Goal: Transaction & Acquisition: Obtain resource

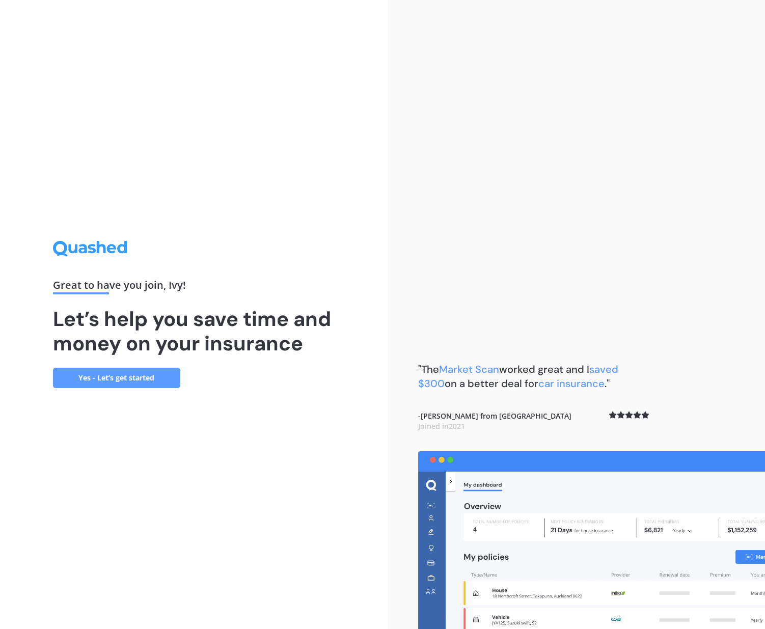
click at [138, 373] on link "Yes - Let’s get started" at bounding box center [116, 378] width 127 height 20
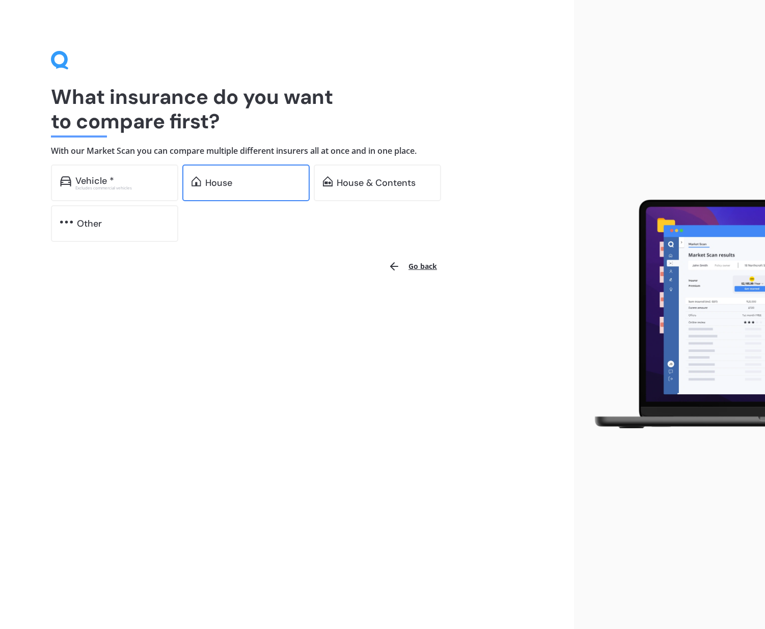
click at [259, 180] on div "House" at bounding box center [252, 183] width 95 height 10
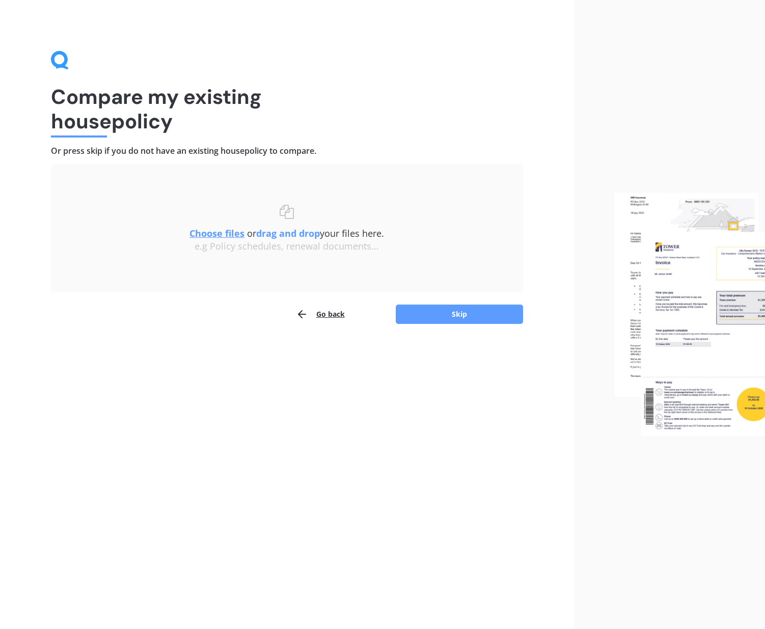
click at [452, 304] on div "Go back Skip" at bounding box center [287, 314] width 472 height 20
click at [456, 311] on button "Skip" at bounding box center [459, 314] width 127 height 19
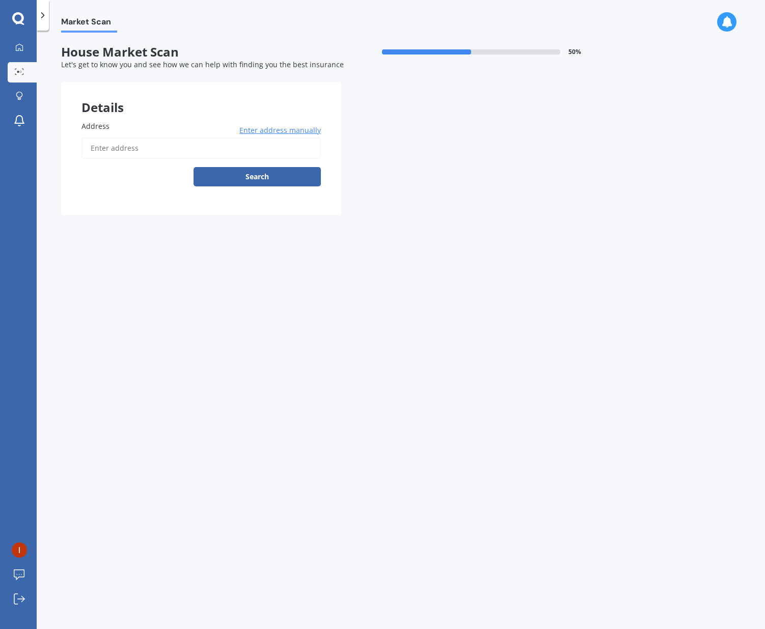
click at [116, 148] on input "Address" at bounding box center [202, 148] width 240 height 21
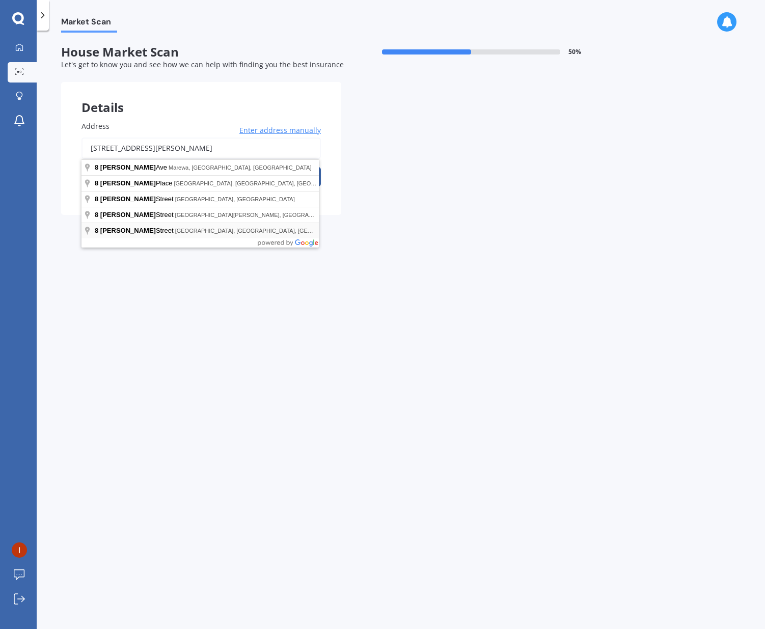
type input "[STREET_ADDRESS][PERSON_NAME]"
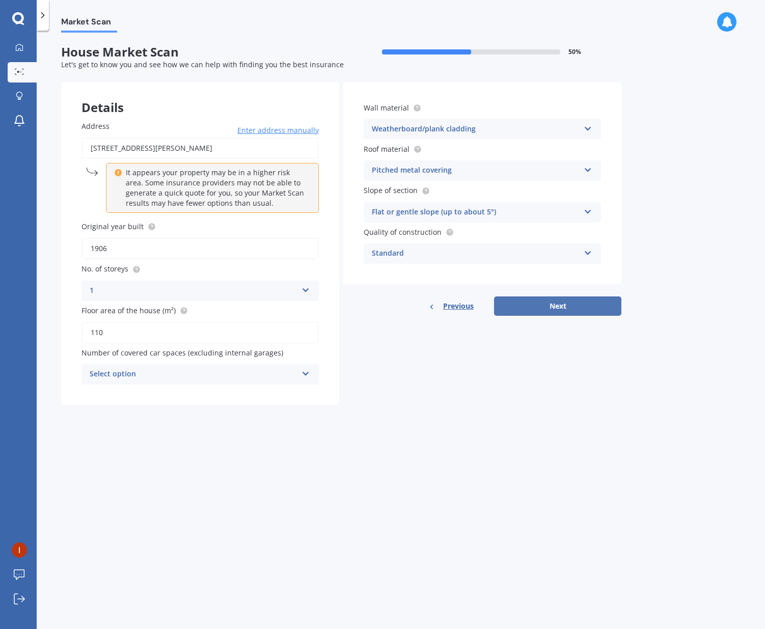
click at [585, 314] on button "Next" at bounding box center [557, 306] width 127 height 19
click at [243, 379] on div "Select option" at bounding box center [195, 374] width 203 height 11
click at [237, 389] on div "0" at bounding box center [200, 394] width 235 height 18
click at [572, 311] on button "Next" at bounding box center [557, 306] width 127 height 19
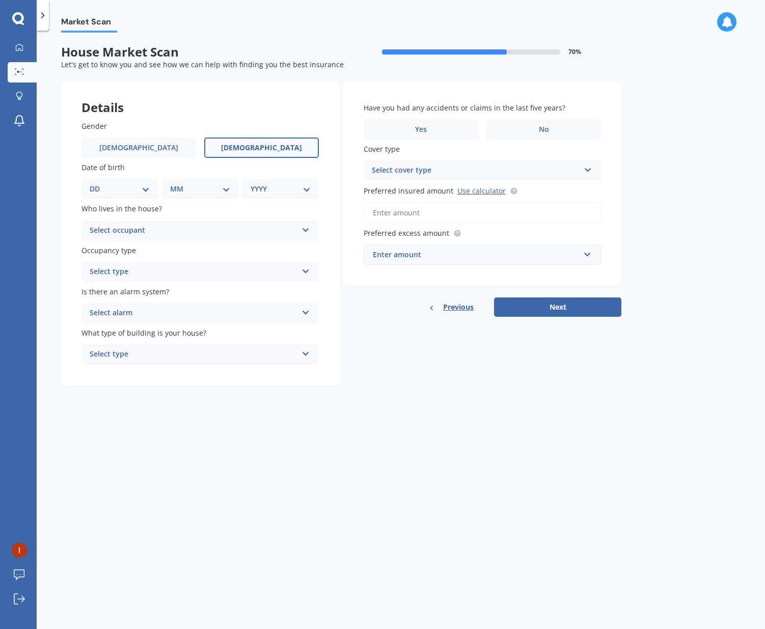
click at [259, 156] on label "[DEMOGRAPHIC_DATA]" at bounding box center [261, 148] width 115 height 20
click at [0, 0] on input "[DEMOGRAPHIC_DATA]" at bounding box center [0, 0] width 0 height 0
click at [115, 192] on select "DD 01 02 03 04 05 06 07 08 09 10 11 12 13 14 15 16 17 18 19 20 21 22 23 24 25 2…" at bounding box center [120, 188] width 60 height 11
select select "25"
click at [98, 183] on select "DD 01 02 03 04 05 06 07 08 09 10 11 12 13 14 15 16 17 18 19 20 21 22 23 24 25 2…" at bounding box center [120, 188] width 60 height 11
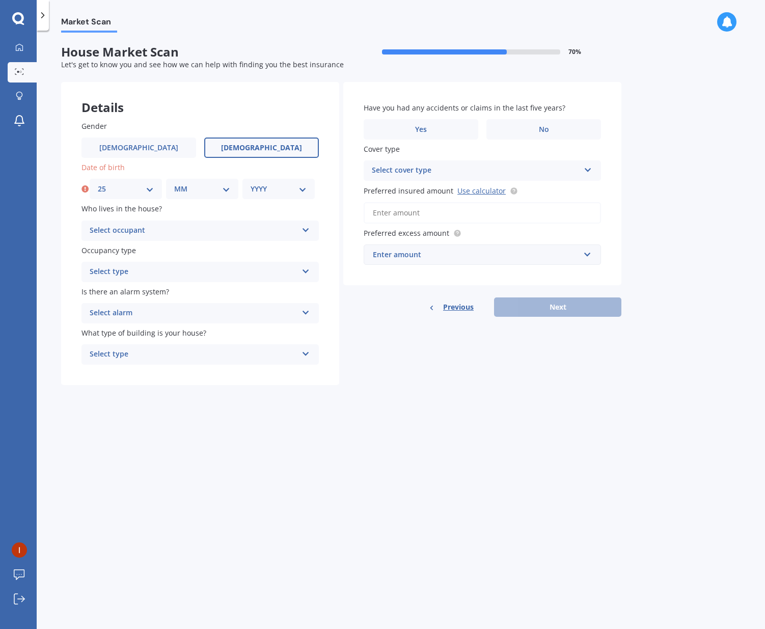
click at [188, 190] on select "MM 01 02 03 04 05 06 07 08 09 10 11 12" at bounding box center [202, 188] width 56 height 11
select select "06"
click at [174, 183] on select "MM 01 02 03 04 05 06 07 08 09 10 11 12" at bounding box center [202, 188] width 56 height 11
click at [283, 192] on select "YYYY 2009 2008 2007 2006 2005 2004 2003 2002 2001 2000 1999 1998 1997 1996 1995…" at bounding box center [279, 188] width 56 height 11
select select "1985"
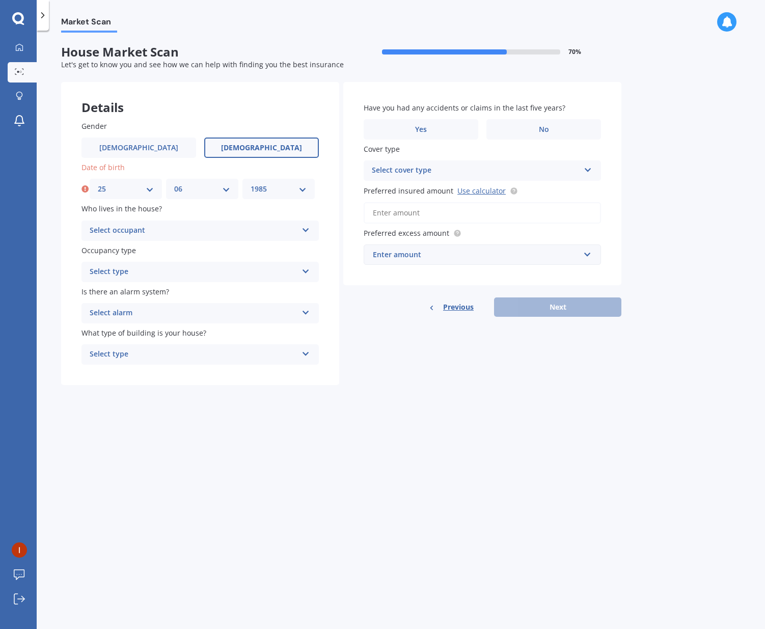
click at [251, 183] on select "YYYY 2009 2008 2007 2006 2005 2004 2003 2002 2001 2000 1999 1998 1997 1996 1995…" at bounding box center [279, 188] width 56 height 11
click at [199, 227] on div "Select occupant" at bounding box center [194, 231] width 208 height 12
click at [195, 248] on div "Owner" at bounding box center [200, 251] width 236 height 18
click at [205, 275] on div "Select type" at bounding box center [194, 272] width 208 height 12
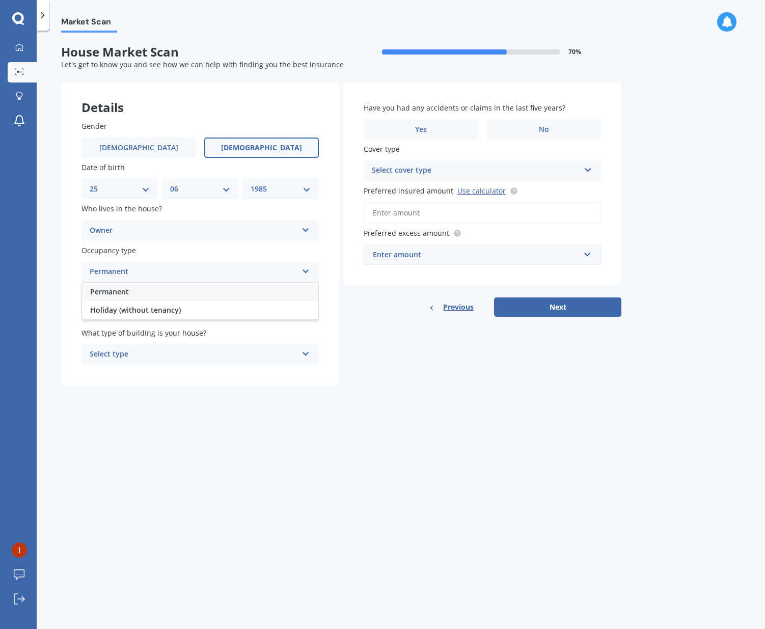
click at [206, 296] on div "Permanent" at bounding box center [200, 292] width 236 height 18
click at [209, 317] on div "Select alarm" at bounding box center [194, 313] width 208 height 12
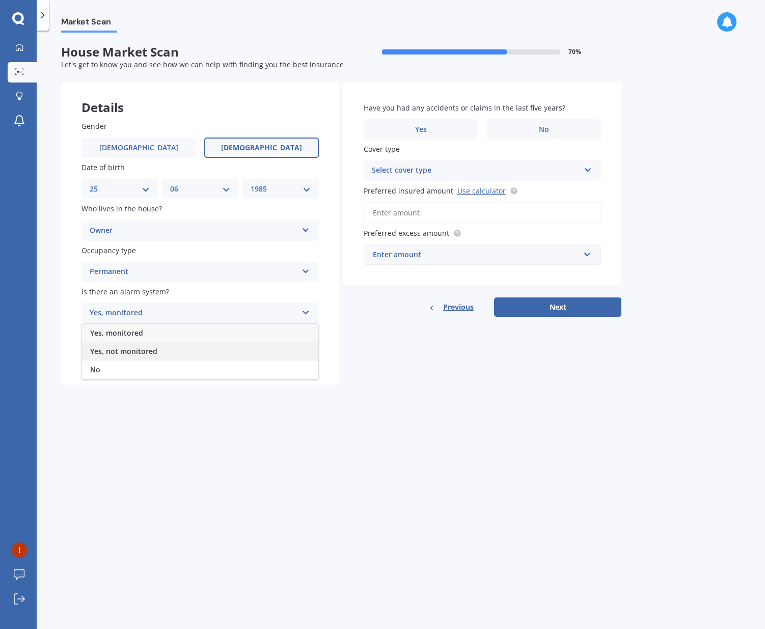
click at [203, 350] on div "Yes, not monitored" at bounding box center [200, 351] width 236 height 18
click at [203, 354] on div "Select type" at bounding box center [194, 355] width 208 height 12
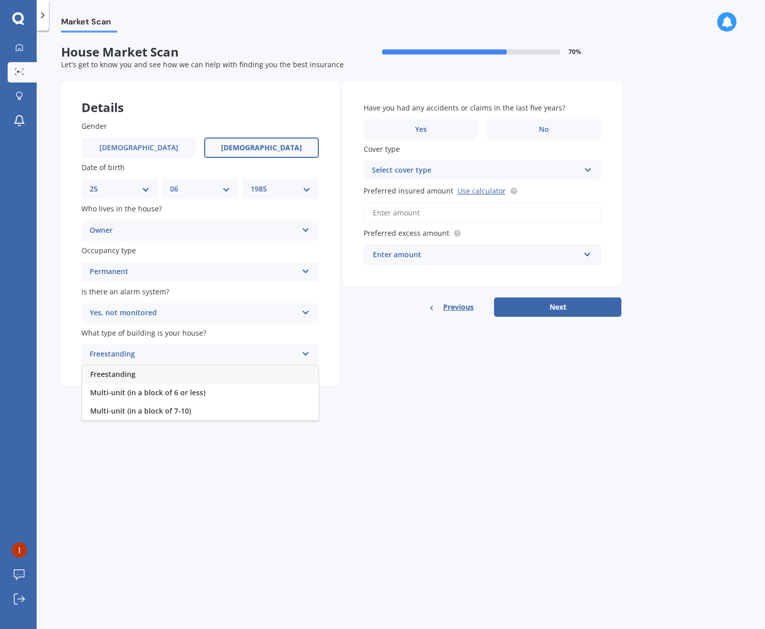
click at [201, 367] on div "Freestanding" at bounding box center [200, 374] width 236 height 18
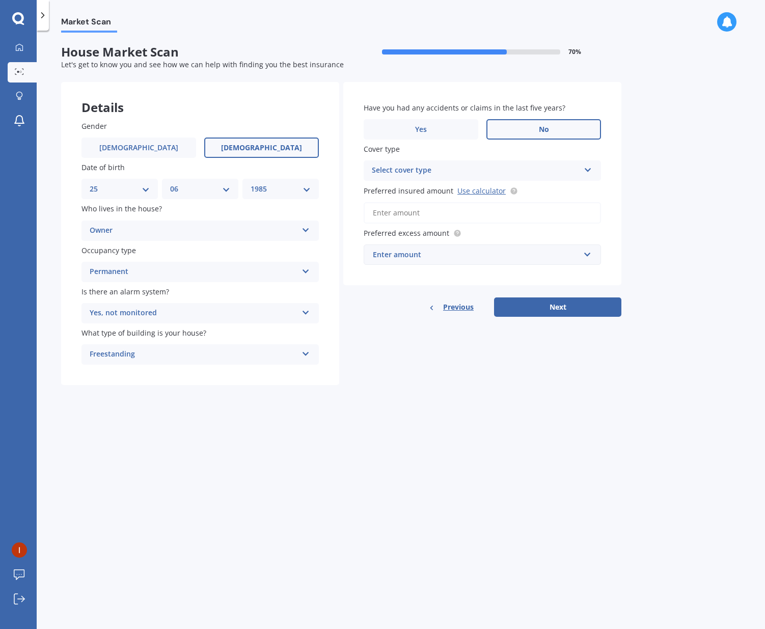
click at [521, 122] on label "No" at bounding box center [544, 129] width 115 height 20
click at [0, 0] on input "No" at bounding box center [0, 0] width 0 height 0
click at [470, 169] on div "Select cover type" at bounding box center [476, 171] width 208 height 12
click at [466, 195] on div "High" at bounding box center [482, 190] width 236 height 18
click at [472, 255] on div "Enter amount" at bounding box center [476, 254] width 207 height 11
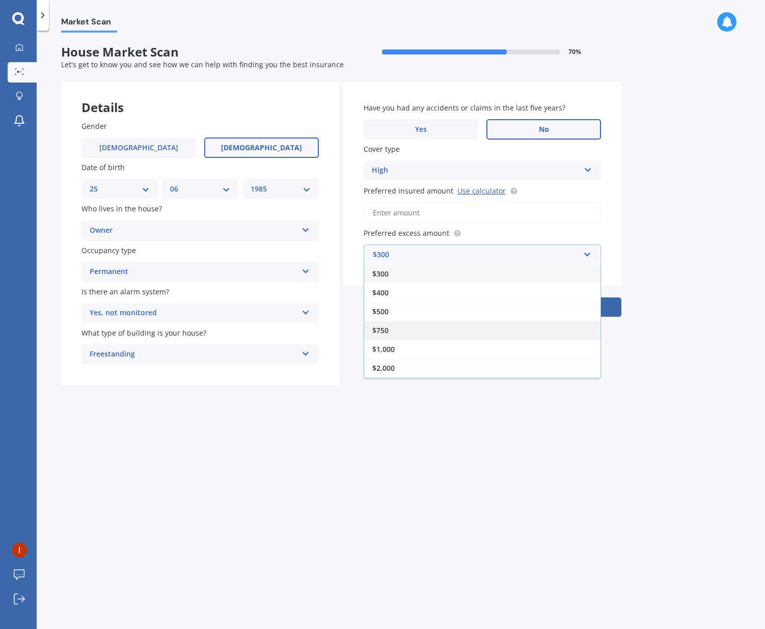
click at [464, 324] on div "$750" at bounding box center [482, 330] width 236 height 19
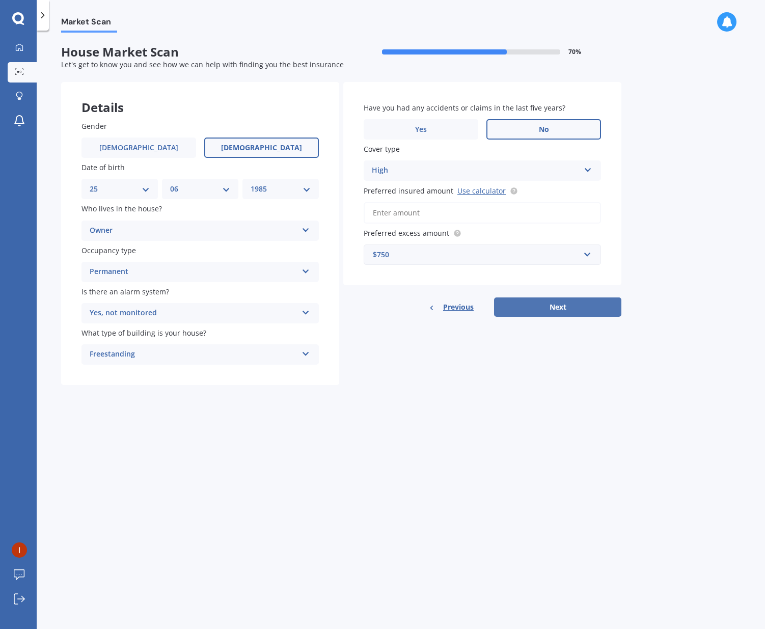
click at [573, 311] on button "Next" at bounding box center [557, 307] width 127 height 19
click at [486, 250] on div "$750" at bounding box center [476, 254] width 207 height 11
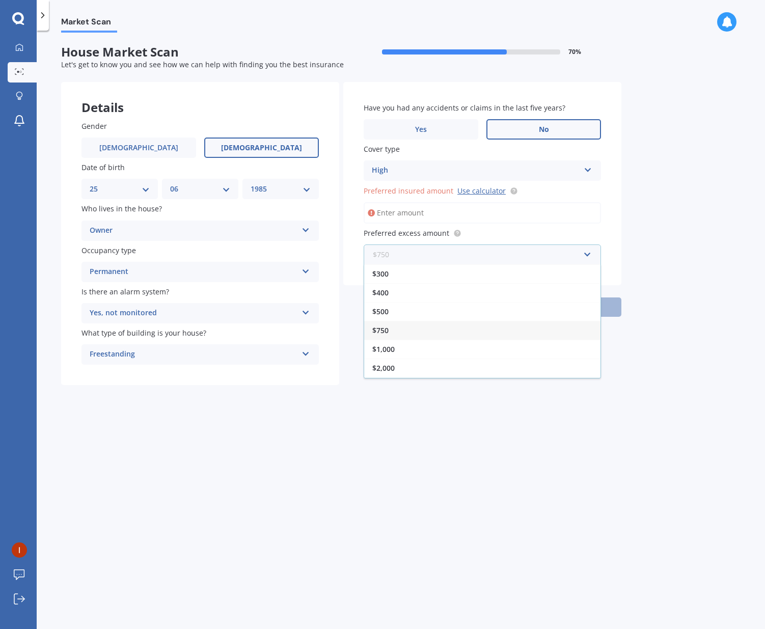
click at [486, 250] on input "text" at bounding box center [479, 254] width 228 height 19
click at [451, 342] on div "$1,000" at bounding box center [482, 349] width 236 height 19
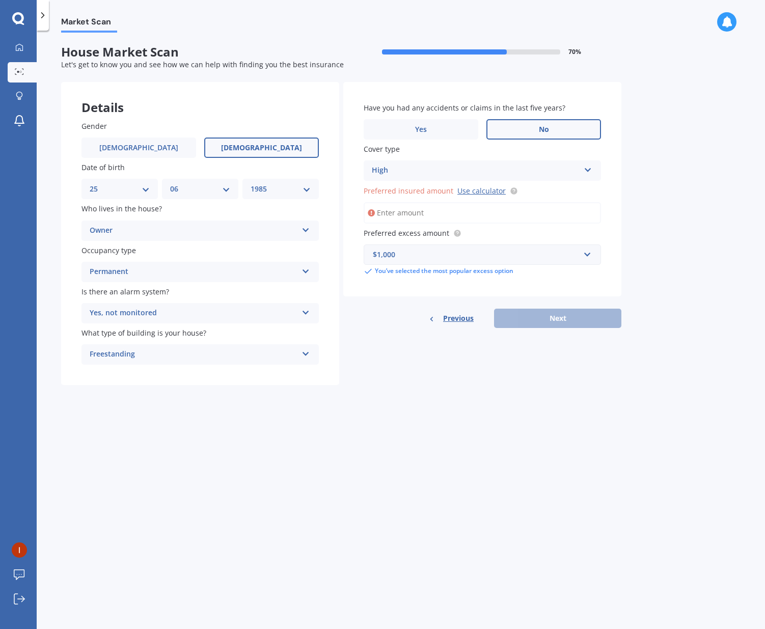
click at [460, 211] on input "Preferred insured amount Use calculator" at bounding box center [482, 212] width 237 height 21
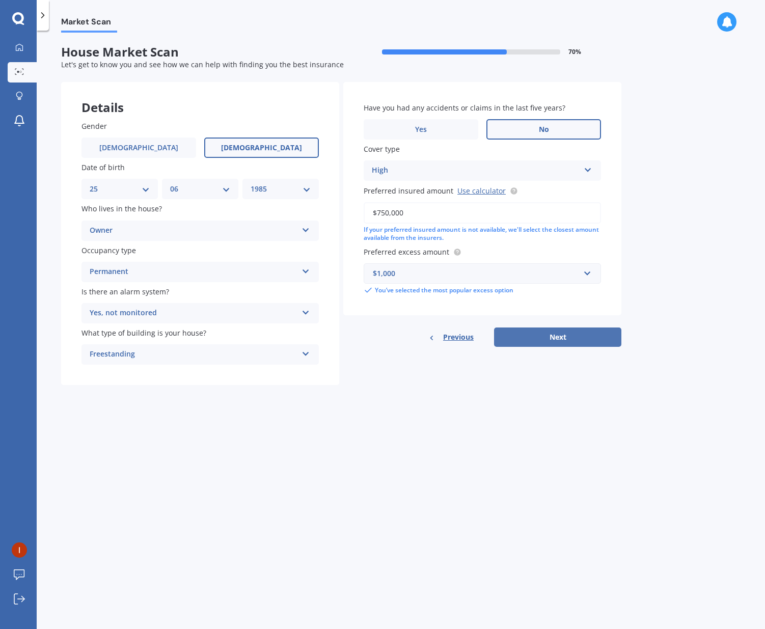
type input "$750,000"
click at [568, 335] on button "Next" at bounding box center [557, 337] width 127 height 19
select select "25"
select select "06"
select select "1985"
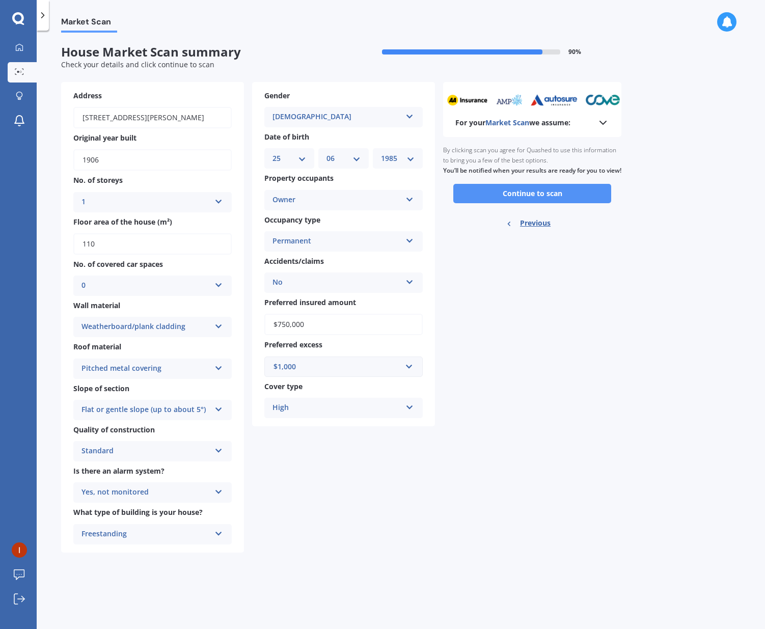
click at [544, 203] on button "Continue to scan" at bounding box center [533, 193] width 158 height 19
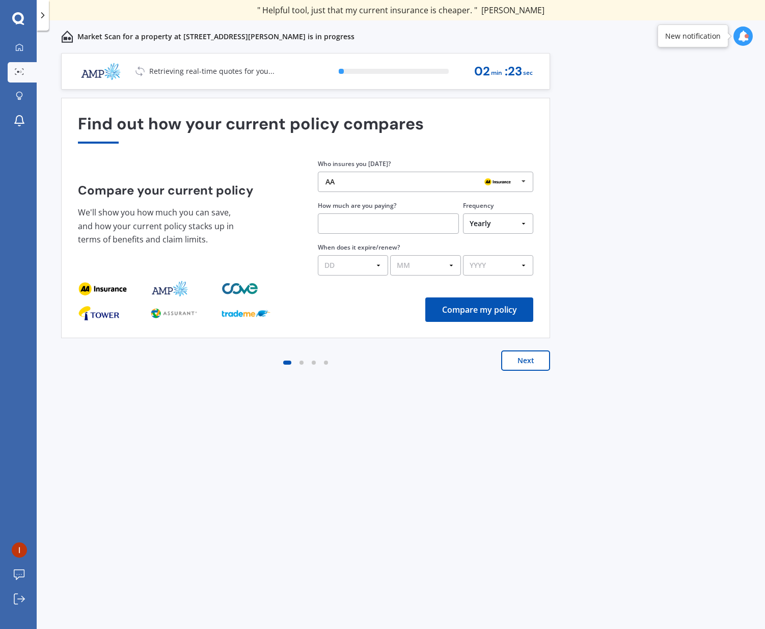
click at [374, 227] on input "text" at bounding box center [388, 224] width 141 height 20
click at [498, 223] on select "Yearly Six-Monthly Quarterly Monthly Fortnightly Weekly One-Off" at bounding box center [498, 224] width 70 height 20
select select "Monthly"
click at [463, 214] on select "Yearly Six-Monthly Quarterly Monthly Fortnightly Weekly One-Off" at bounding box center [498, 224] width 70 height 20
click at [369, 223] on input "text" at bounding box center [388, 224] width 141 height 20
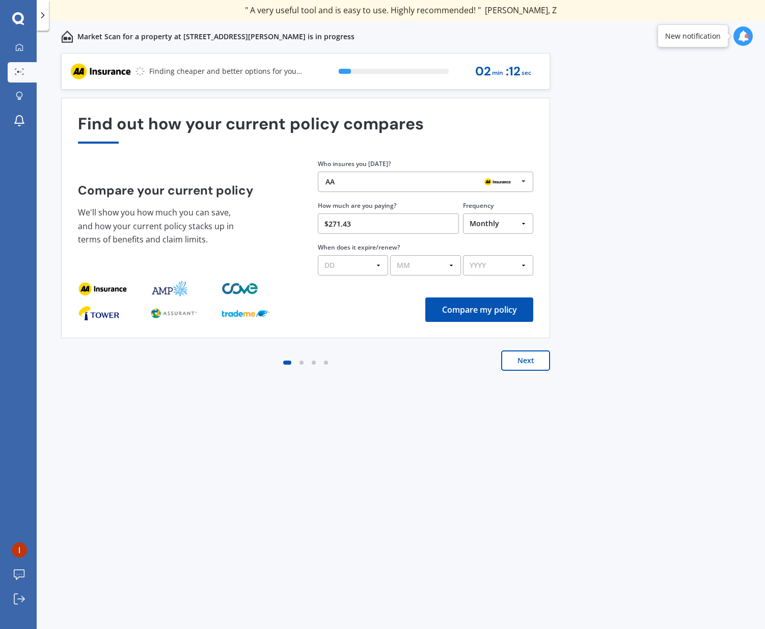
type input "$271.43"
click at [365, 266] on select "DD 01 02 03 04 05 06 07 08 09 10 11 12 13 14 15 16 17 18 19 20 21 22 23 24 25 2…" at bounding box center [353, 265] width 70 height 20
select select "12"
click at [318, 255] on select "DD 01 02 03 04 05 06 07 08 09 10 11 12 13 14 15 16 17 18 19 20 21 22 23 24 25 2…" at bounding box center [353, 265] width 70 height 20
click at [414, 269] on select "MM 01 02 03 04 05 06 07 08 09 10 11 12" at bounding box center [425, 265] width 70 height 20
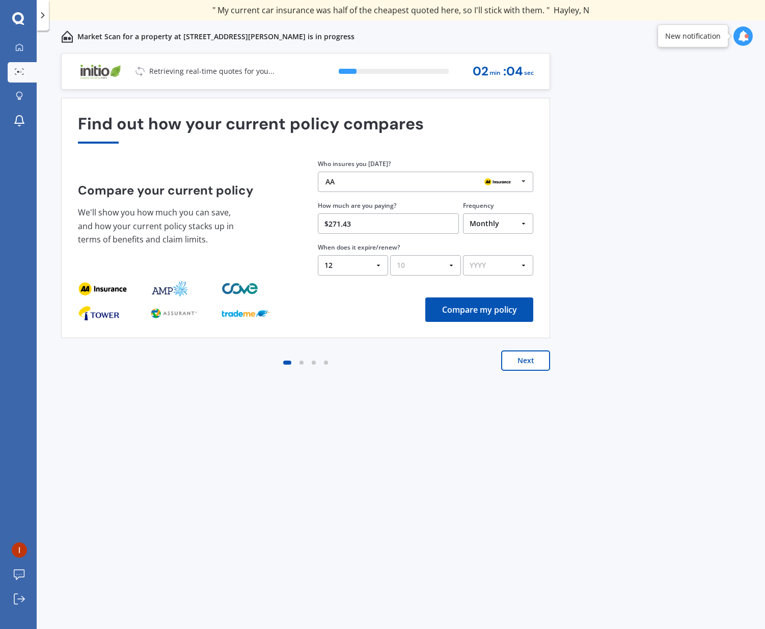
click at [390, 255] on select "MM 01 02 03 04 05 06 07 08 09 10 11 12" at bounding box center [425, 265] width 70 height 20
click at [429, 431] on div "Previous 60,000+ Kiwis have signed up to shop and save on insurance with us " H…" at bounding box center [401, 352] width 729 height 599
click at [409, 267] on select "MM 01 02 03 04 05 06 07 08 09 10 11 12" at bounding box center [425, 265] width 70 height 20
select select "11"
click at [390, 255] on select "MM 01 02 03 04 05 06 07 08 09 10 11 12" at bounding box center [425, 265] width 70 height 20
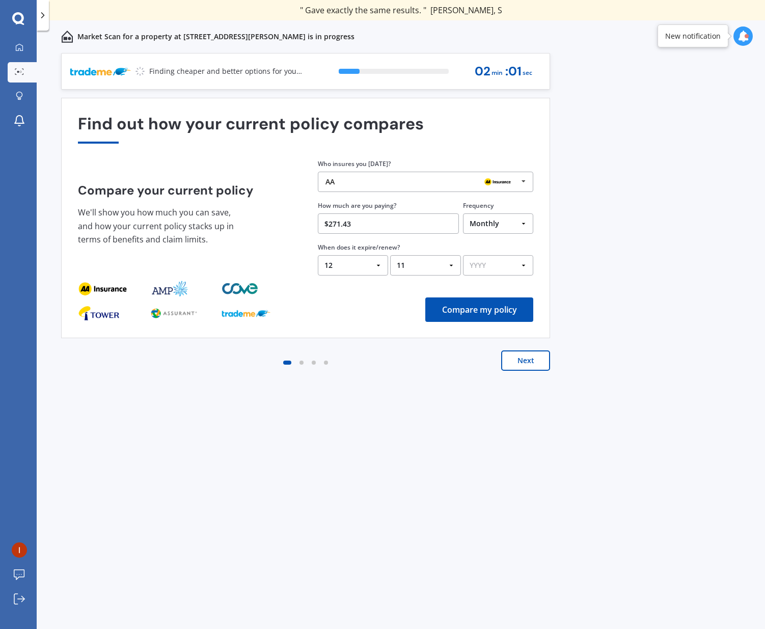
click at [500, 266] on select "YYYY 2026 2025 2024" at bounding box center [498, 265] width 70 height 20
select select "2026"
click at [463, 255] on select "YYYY 2026 2025 2024" at bounding box center [498, 265] width 70 height 20
click at [493, 309] on button "Compare my policy" at bounding box center [480, 310] width 108 height 24
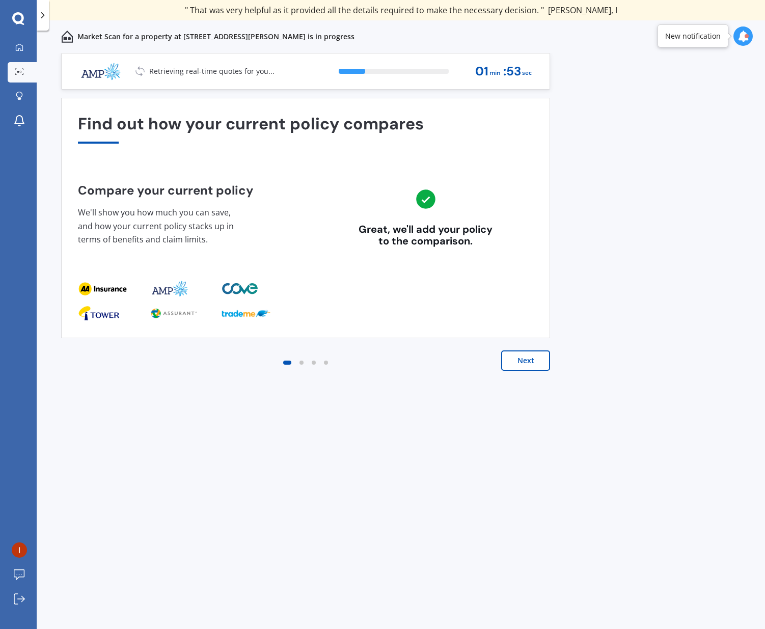
click at [515, 358] on button "Next" at bounding box center [525, 361] width 49 height 20
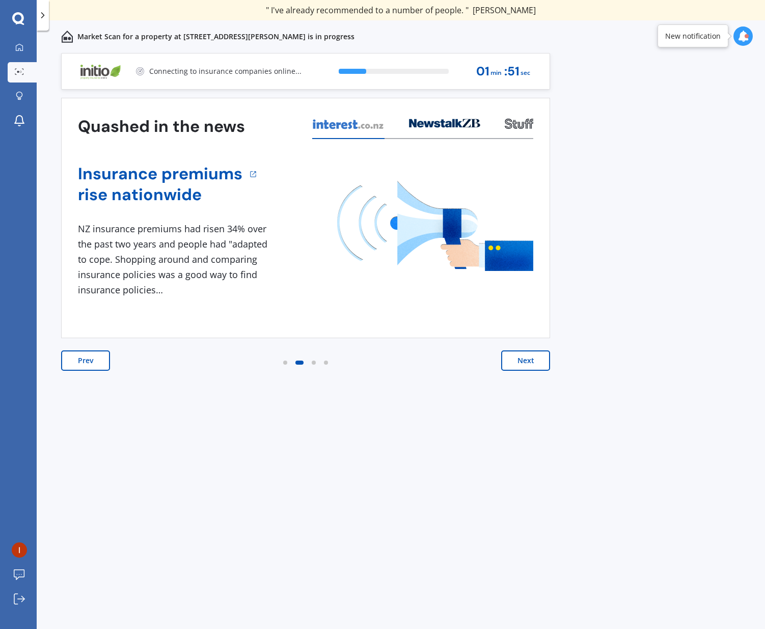
click at [515, 358] on button "Next" at bounding box center [525, 361] width 49 height 20
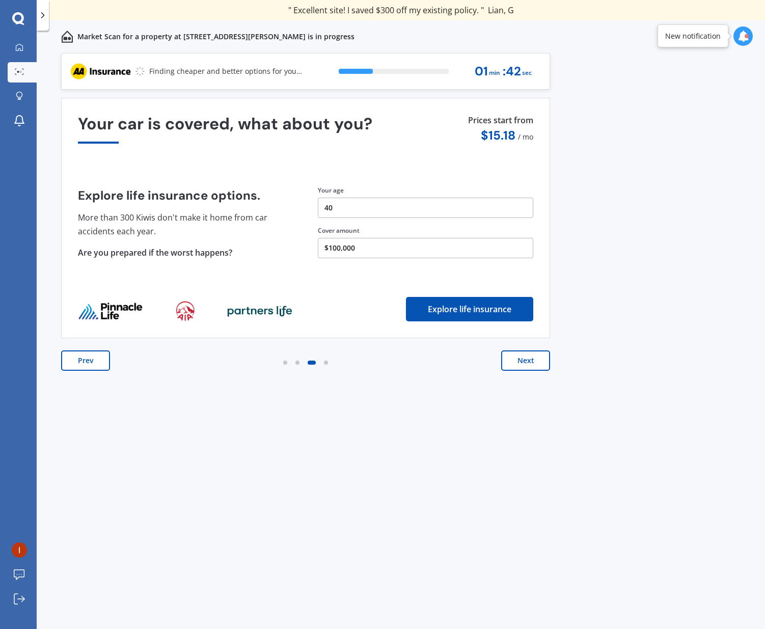
click at [515, 358] on button "Next" at bounding box center [525, 361] width 49 height 20
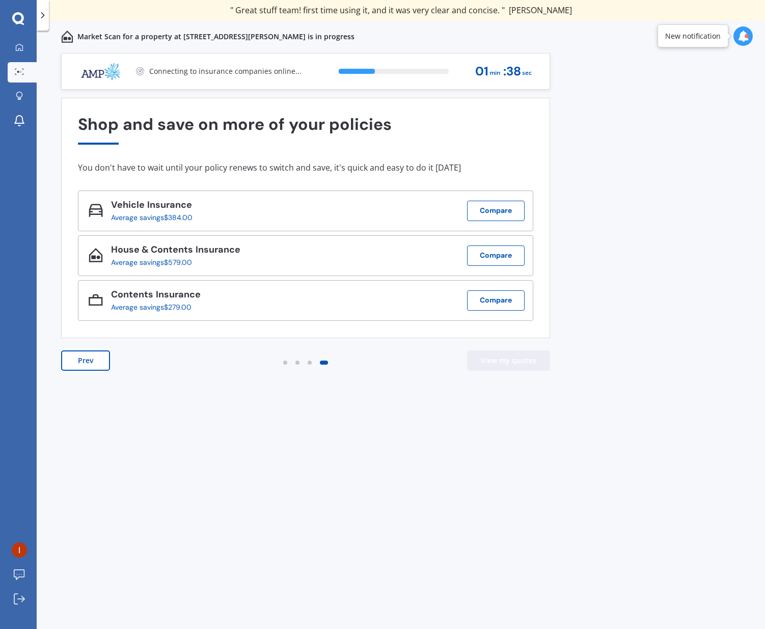
click at [515, 358] on button "View my quotes" at bounding box center [508, 361] width 83 height 20
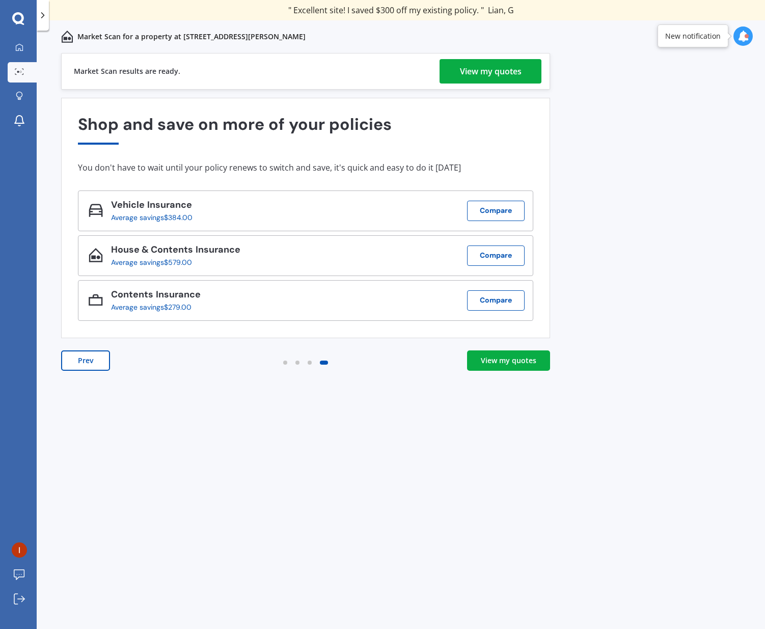
click at [502, 65] on div "View my quotes" at bounding box center [491, 71] width 62 height 24
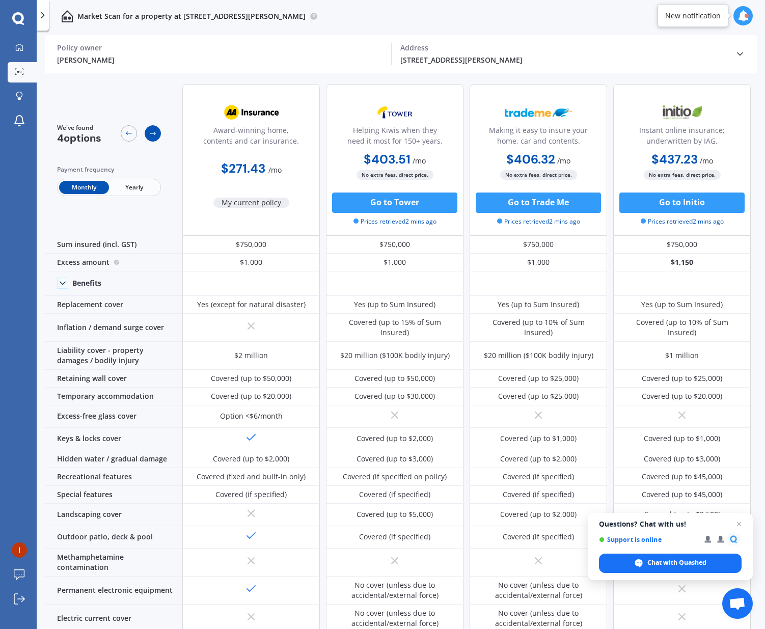
click at [157, 136] on div at bounding box center [153, 133] width 16 height 16
click at [124, 136] on div at bounding box center [129, 133] width 16 height 16
